Goal: Transaction & Acquisition: Purchase product/service

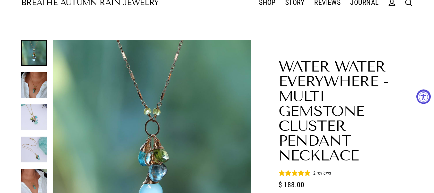
select select "3"
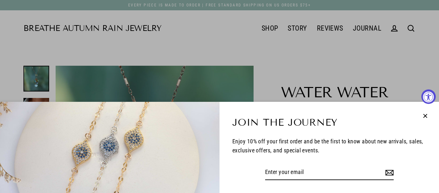
click at [426, 113] on icon "button" at bounding box center [425, 116] width 8 height 8
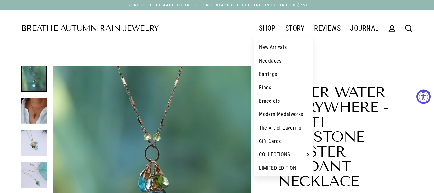
click at [273, 59] on link "Necklaces" at bounding box center [283, 61] width 59 height 14
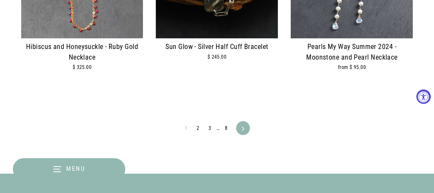
scroll to position [1621, 0]
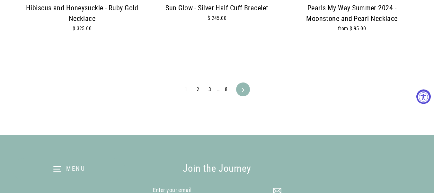
click at [199, 88] on link "2" at bounding box center [198, 89] width 10 height 10
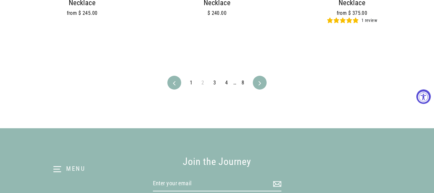
scroll to position [1659, 0]
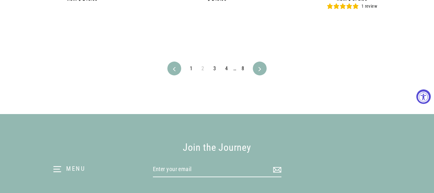
click at [217, 68] on link "3" at bounding box center [215, 68] width 10 height 10
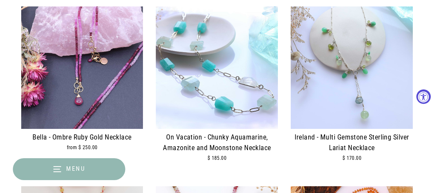
scroll to position [1499, 0]
